Goal: Information Seeking & Learning: Learn about a topic

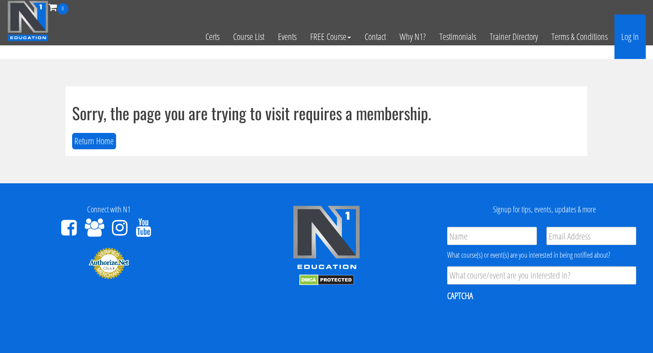
click at [635, 40] on link "Log In" at bounding box center [630, 37] width 31 height 44
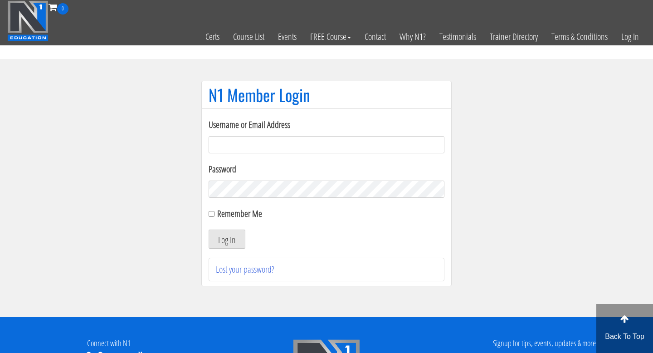
type input "freu91@gmail.com"
click at [233, 244] on button "Log In" at bounding box center [227, 238] width 37 height 19
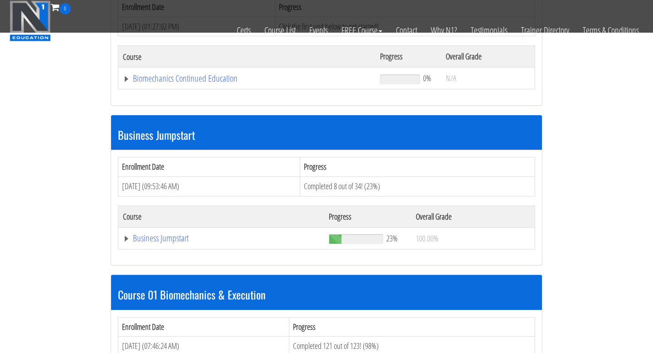
scroll to position [180, 0]
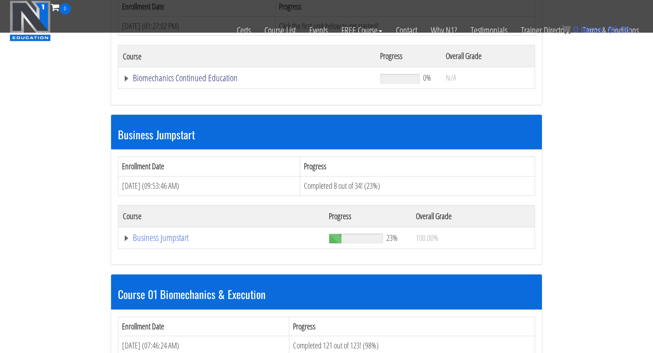
click at [185, 78] on link "Biomechanics Continued Education" at bounding box center [247, 77] width 248 height 9
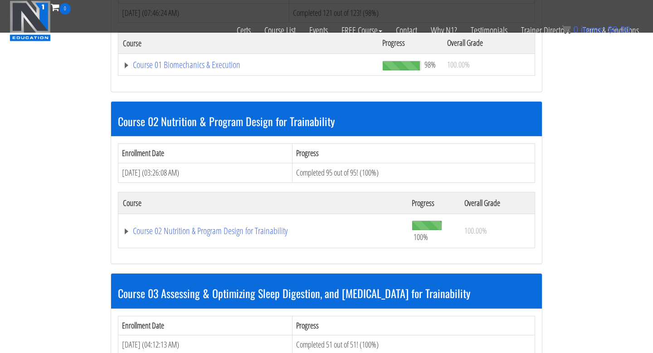
scroll to position [589, 0]
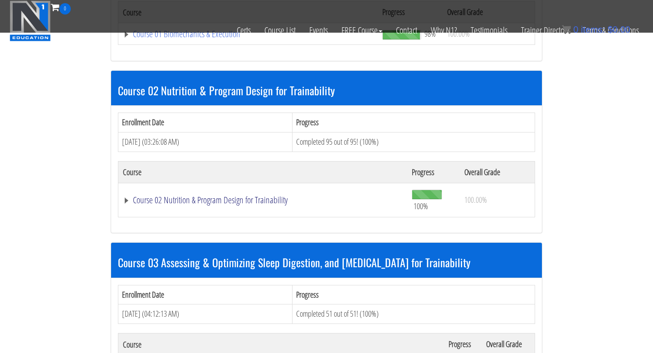
click at [227, 200] on link "Course 02 Nutrition & Program Design for Trainability" at bounding box center [263, 199] width 280 height 9
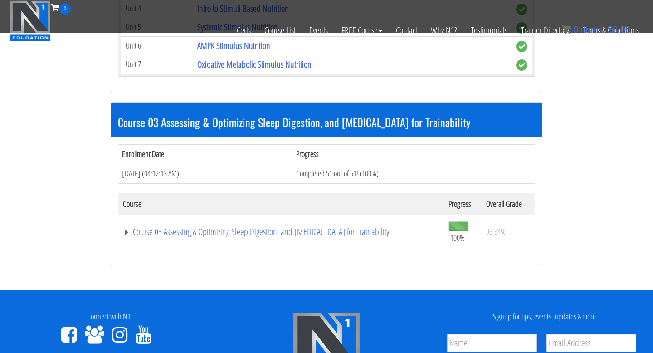
scroll to position [2742, 0]
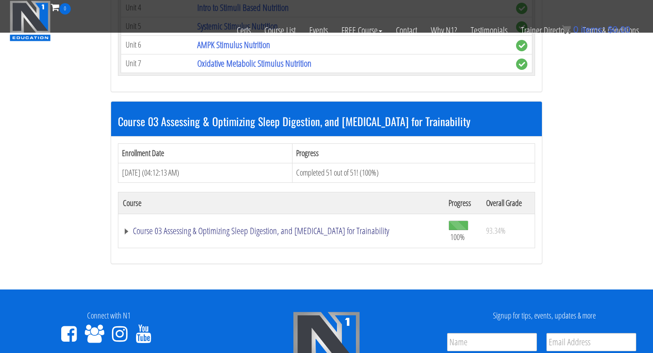
click at [283, 229] on link "Course 03 Assessing & Optimizing Sleep Digestion, and [MEDICAL_DATA] for Traina…" at bounding box center [281, 230] width 317 height 9
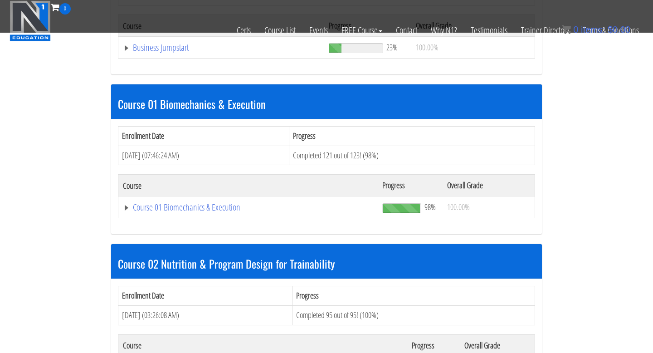
scroll to position [417, 0]
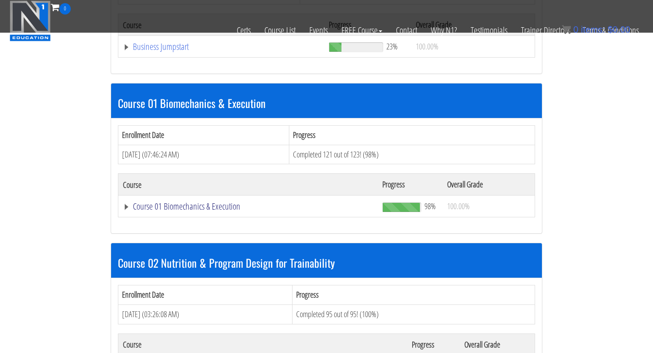
click at [215, 204] on link "Course 01 Biomechanics & Execution" at bounding box center [248, 206] width 250 height 9
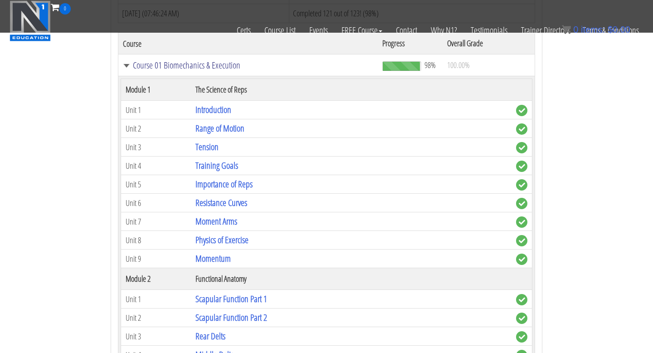
scroll to position [560, 0]
